Goal: Check status: Check status

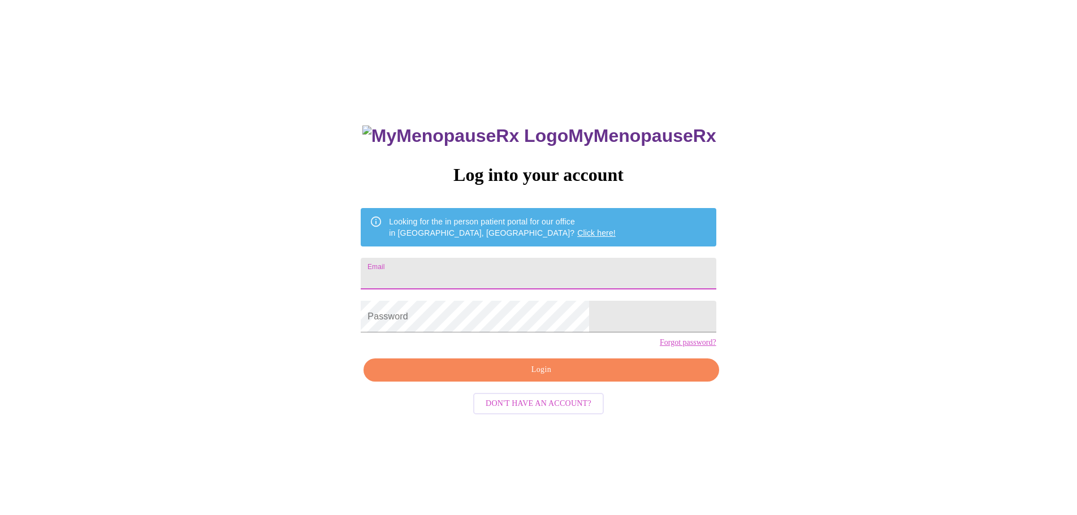
click at [475, 271] on input "Email" at bounding box center [538, 274] width 355 height 32
type input "[EMAIL_ADDRESS][DOMAIN_NAME]"
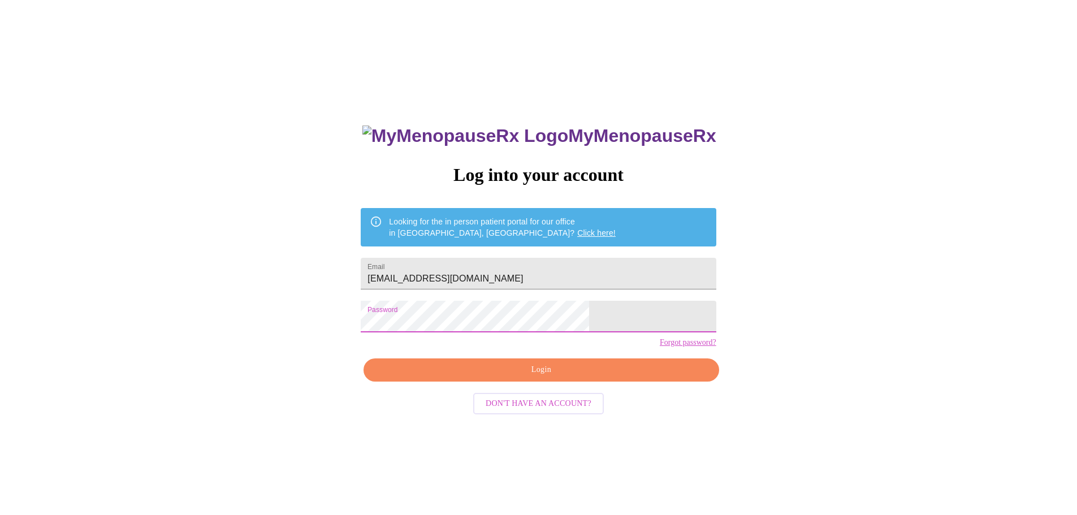
click at [515, 377] on span "Login" at bounding box center [540, 370] width 329 height 14
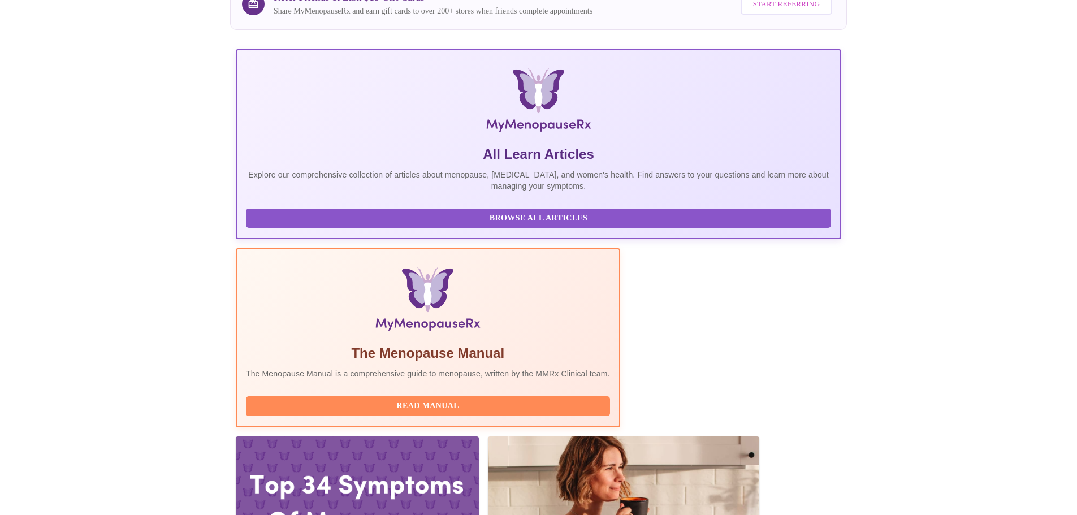
scroll to position [226, 0]
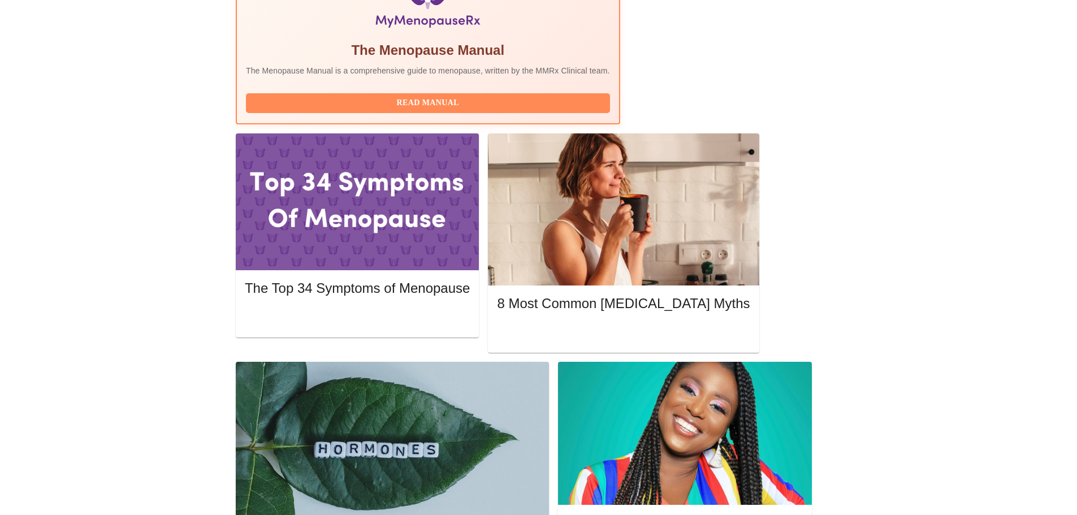
scroll to position [452, 0]
